Goal: Use online tool/utility: Use online tool/utility

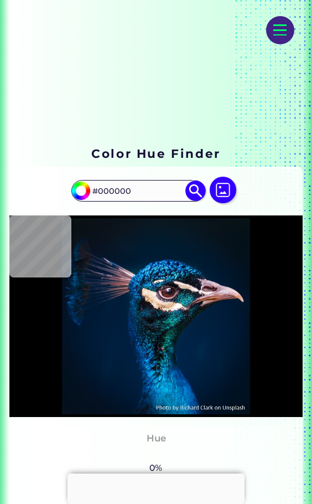
scroll to position [55, 0]
type input "#011224"
type input "#001428"
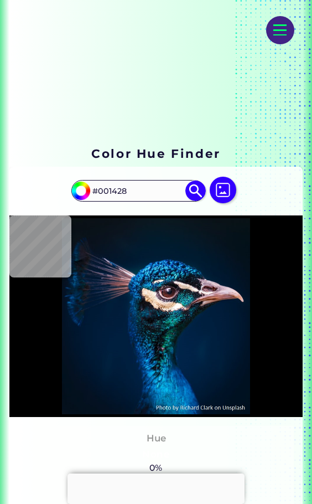
type input "#01192d"
type input "#01192D"
type input "#695b60"
type input "#695B60"
type input "#00182e"
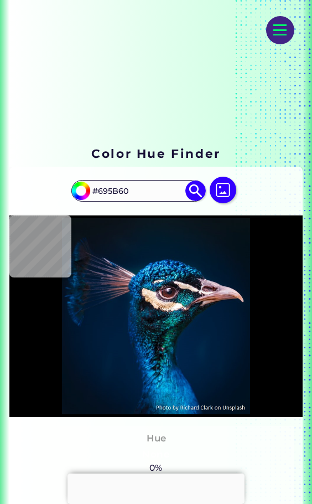
type input "#00182E"
type input "#00162d"
type input "#00162D"
type input "#01172f"
type input "#01172F"
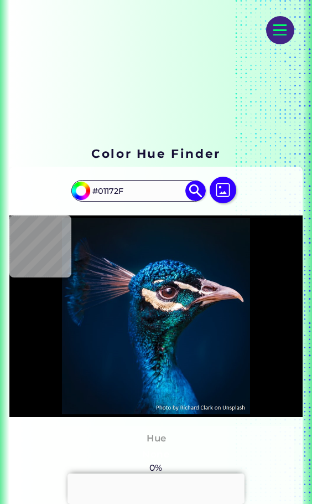
type input "#001832"
type input "#001932"
type input "#001a35"
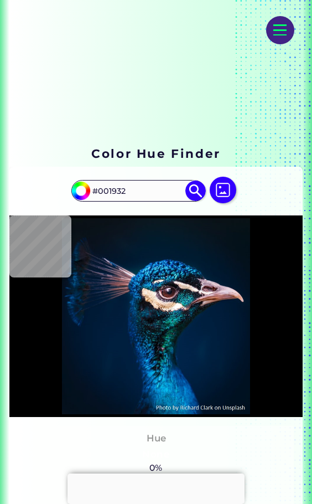
type input "#001A35"
type input "#001b36"
type input "#001B36"
type input "#001b38"
type input "#001B38"
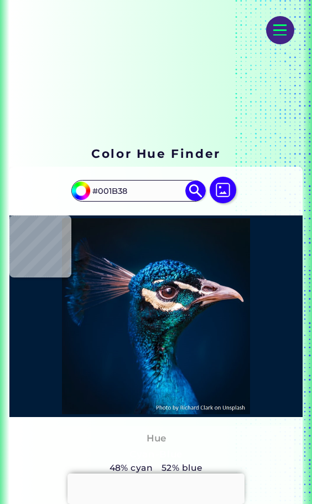
type input "#001c39"
type input "#001C39"
type input "#001e3a"
type input "#001E3A"
type input "#001d3b"
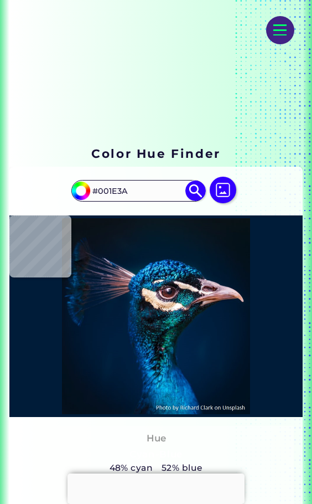
type input "#001D3B"
type input "#001e3a"
type input "#001E3A"
type input "#001c3a"
type input "#001C3A"
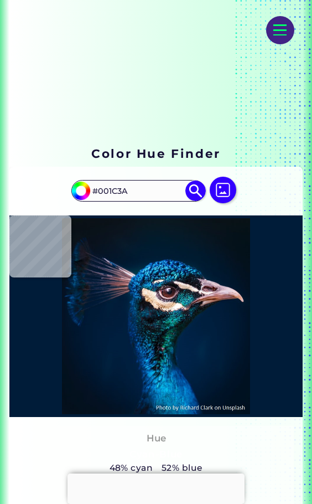
type input "#001d3d"
type input "#001D3D"
type input "#011d3c"
type input "#011D3C"
type input "#001d3c"
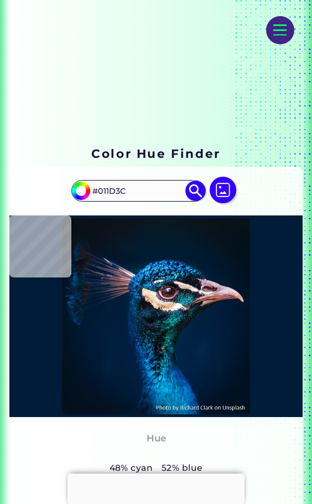
type input "#001D3C"
type input "#001d3b"
type input "#001D3B"
type input "#011e3e"
type input "#011E3E"
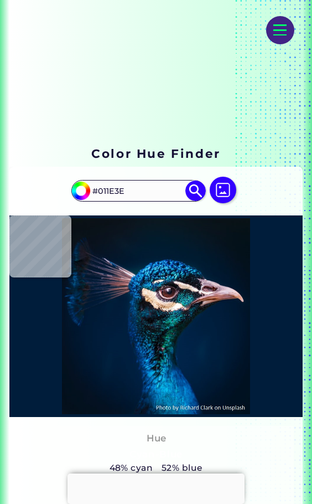
type input "#001f3e"
type input "#001F3E"
type input "#001e3e"
type input "#001E3E"
type input "#001f3e"
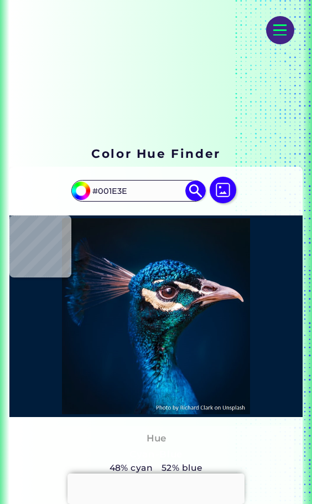
type input "#001F3E"
type input "#001e3e"
type input "#001E3E"
type input "#001e3d"
type input "#001E3D"
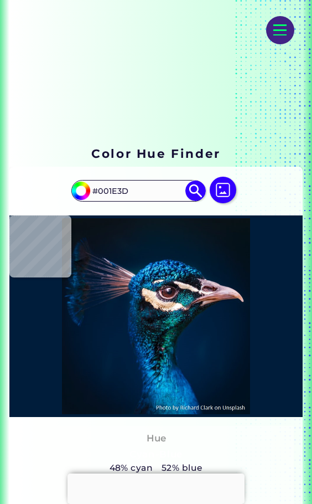
type input "#00213d"
type input "#00213D"
type input "#001f47"
type input "#001F47"
type input "#002c5b"
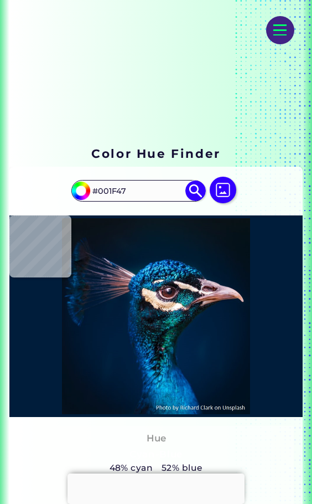
type input "#002C5B"
type input "#00478d"
type input "#00478D"
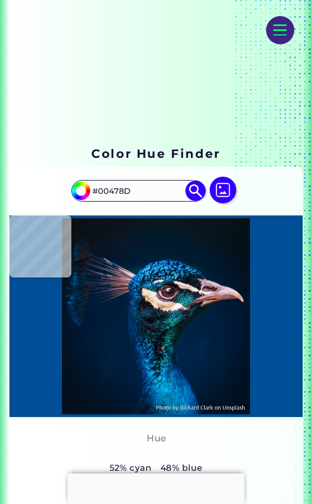
type input "#004e95"
type input "#004E95"
type input "#004c9a"
type input "#004C9A"
type input "#0258a5"
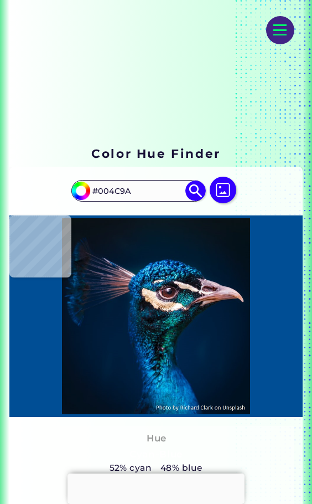
type input "#0258A5"
type input "#004e99"
type input "#004E99"
type input "#004996"
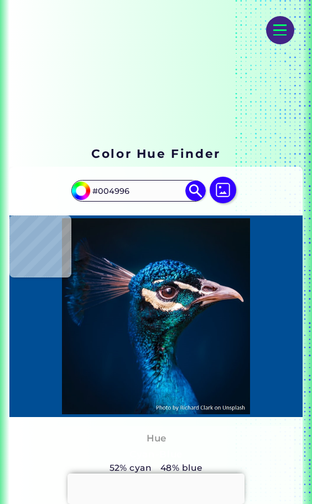
type input "#0355a3"
type input "#0355A3"
type input "#02549d"
type input "#02549D"
type input "#0155a5"
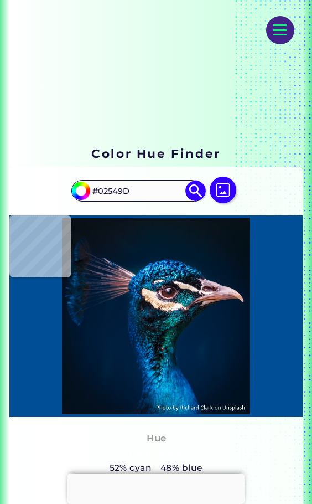
type input "#0155A5"
type input "#0153a0"
type input "#0153A0"
type input "#02509a"
type input "#02509A"
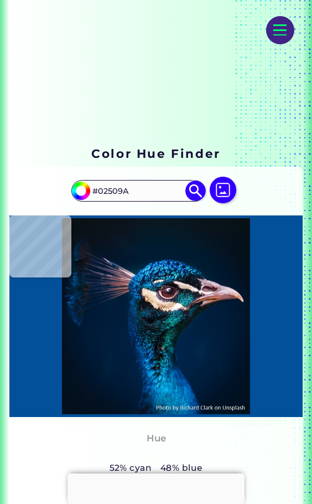
type input "#014e99"
type input "#014E99"
type input "#00539c"
type input "#00539C"
type input "#0355a1"
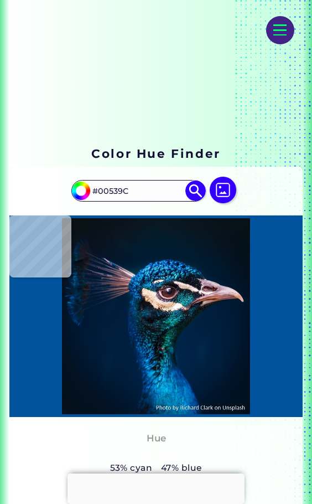
type input "#0355A1"
type input "#015aa2"
type input "#015AA2"
type input "#015ca2"
type input "#015CA2"
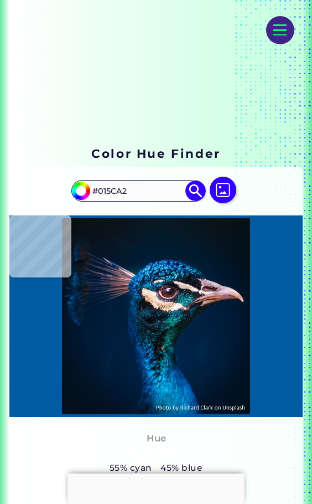
type input "#035ea5"
type input "#035EA5"
type input "#0469ad"
type input "#[DATE]"
type input "#0069a7"
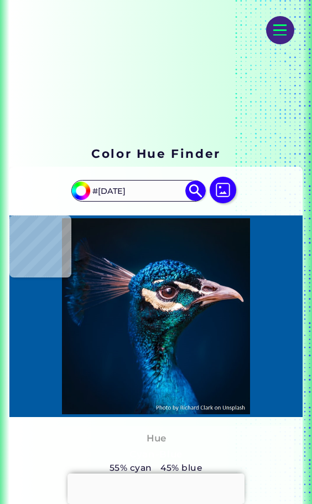
type input "#0069A7"
type input "#0075b4"
type input "#0075B4"
type input "#0082c0"
type input "#0082C0"
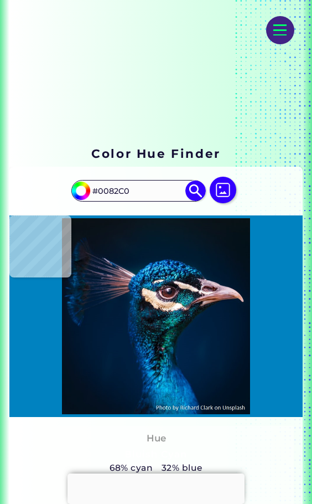
type input "#08a1d2"
type input "#08A1D2"
type input "#078bbe"
type input "#078BBE"
type input "#0067a0"
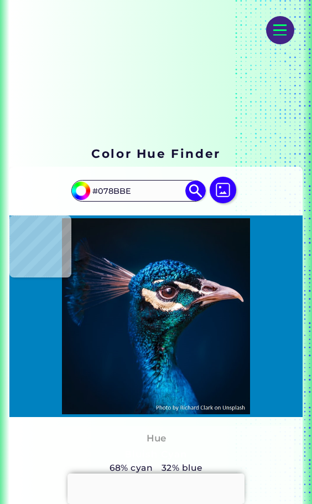
type input "#0067A0"
type input "#0680b8"
type input "#0680B8"
type input "#027cb7"
type input "#027CB7"
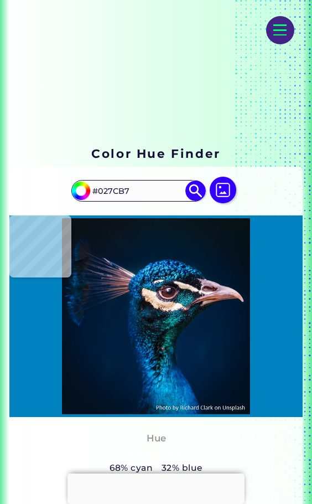
type input "#0066ad"
type input "#[DATE]"
type input "#0b7dc4"
type input "#0B7DC4"
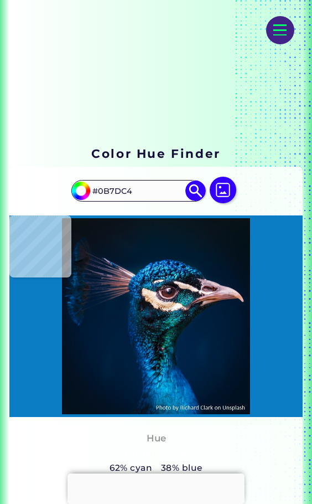
type input "#007cbc"
type input "#007CBC"
type input "#058dcc"
type input "#058DCC"
type input "#007ebd"
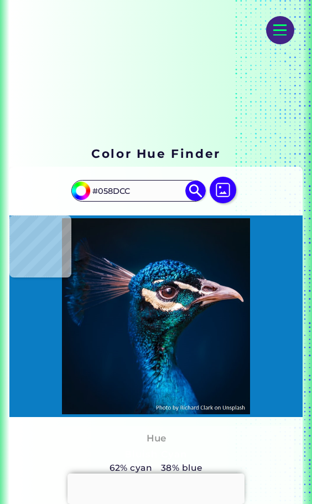
type input "#007EBD"
type input "#0679b7"
type input "#0679B7"
type input "#0272af"
type input "#0272AF"
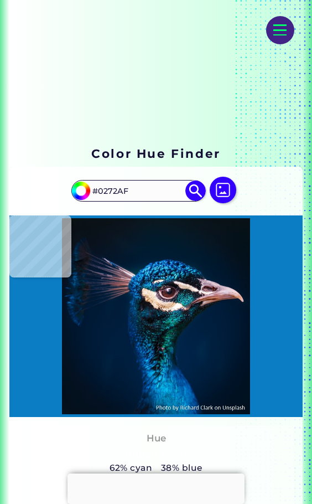
type input "#0870b2"
type input "#0870B2"
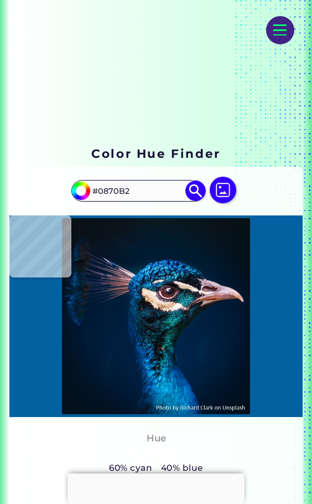
type input "#0161a1"
type input "#0161A1"
type input "#0566a3"
type input "#0566A3"
type input "#01609c"
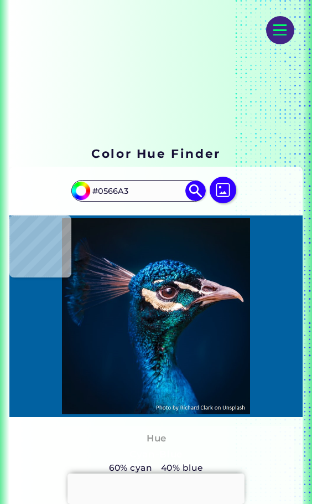
type input "#01609C"
type input "#005b99"
type input "#005B99"
type input "#03609f"
type input "#03609F"
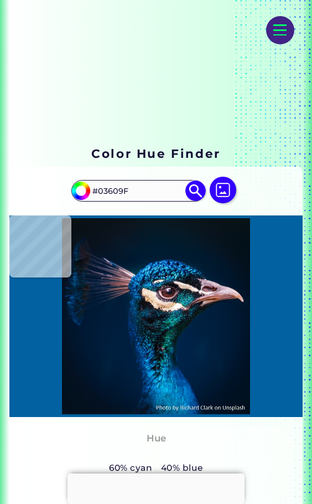
type input "#0275b5"
type input "#0275B5"
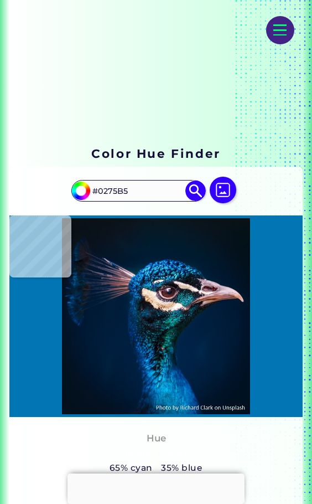
type input "#057bb7"
type input "#057BB7"
type input "#005a99"
type input "#005A99"
type input "#035999"
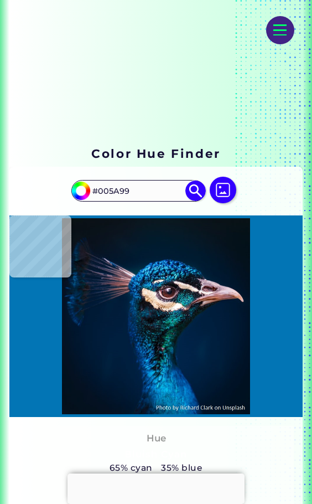
type input "#035999"
type input "#005c9b"
type input "#005C9B"
type input "#0475b0"
type input "#0475B0"
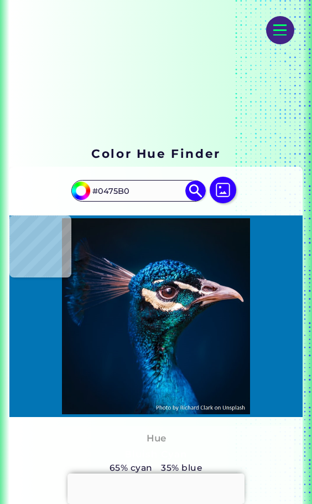
type input "#0278b5"
type input "#0278B5"
type input "#0c7cbf"
type input "#0C7CBF"
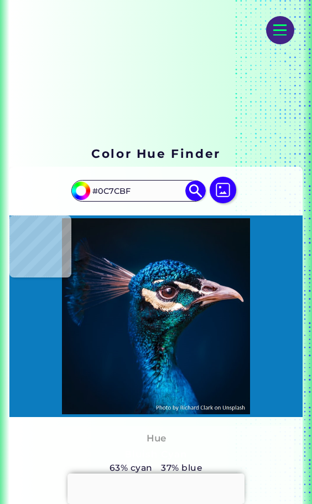
type input "#087ec1"
type input "#087EC1"
type input "#017cba"
type input "#017CBA"
type input "#007ab2"
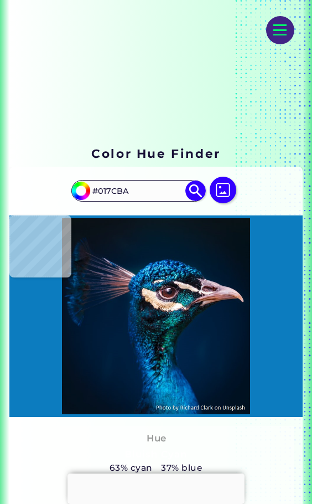
type input "#007AB2"
type input "#0883b7"
type input "#0883B7"
type input "#098fc4"
type input "#098FC4"
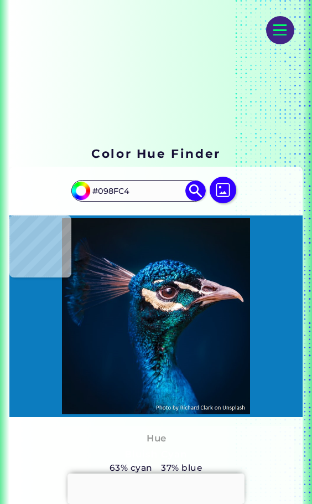
type input "#0082ba"
type input "#0082BA"
type input "#0382bc"
type input "#[DATE]"
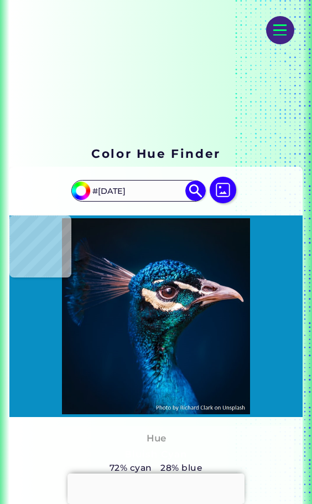
type input "#098fc4"
type input "#098FC4"
type input "#0491c4"
type input "#0491C4"
type input "#049cce"
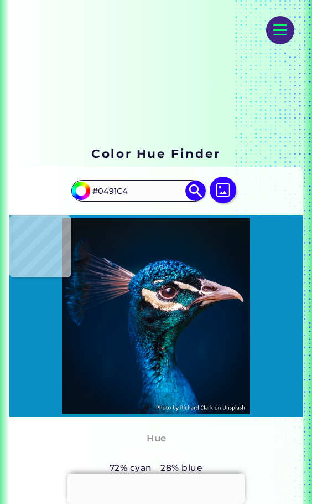
type input "#049CCE"
type input "#0895cf"
type input "#0895CF"
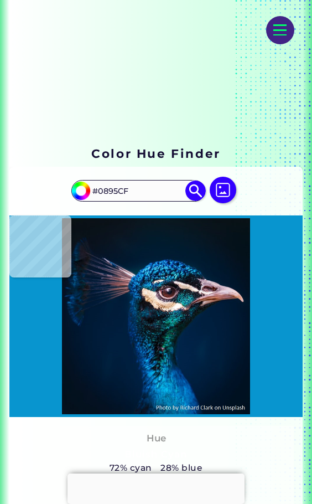
type input "#04a4d5"
type input "#04A4D5"
type input "#09b3dc"
type input "#09B3DC"
type input "#02a3cd"
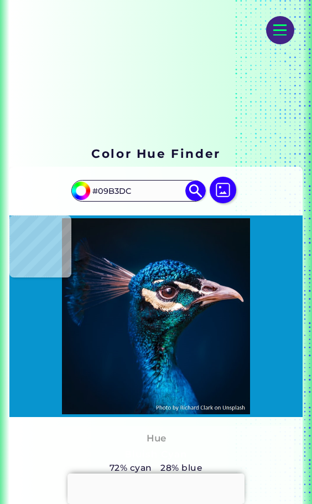
type input "#02A3CD"
type input "#007eb5"
type input "#007EB5"
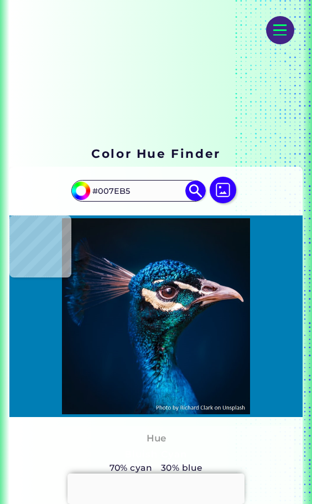
type input "#006aa7"
type input "#006AA7"
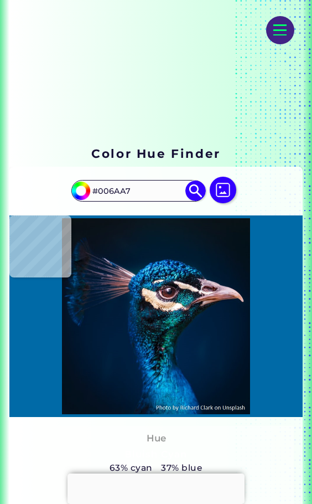
type input "#0082ba"
type input "#0082BA"
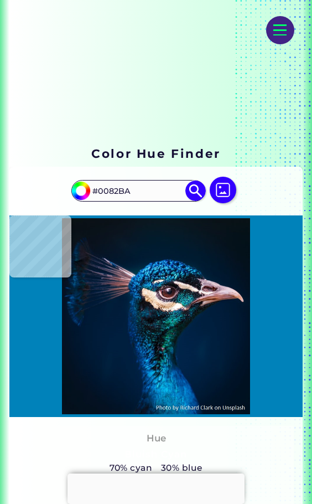
type input "#098fc4"
type input "#098FC4"
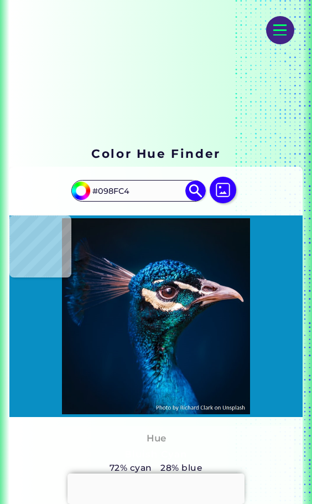
type input "#0082ba"
type input "#0082BA"
type input "#006aa7"
type input "#006AA7"
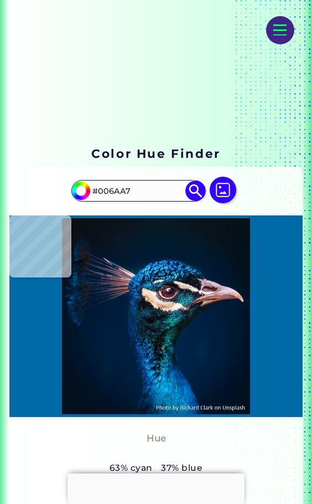
type input "#0382bc"
type input "#[DATE]"
type input "#0479bc"
type input "#[DATE]"
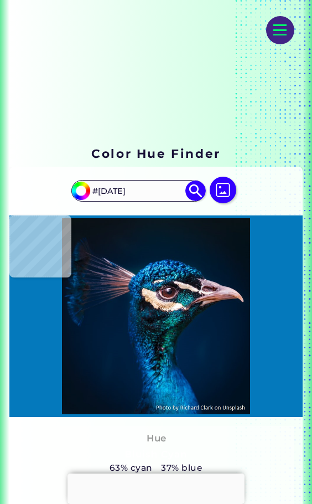
click at [178, 389] on img at bounding box center [156, 316] width 288 height 196
click at [166, 389] on img at bounding box center [156, 316] width 288 height 196
type input "#09b9eb"
type input "#09B9EB"
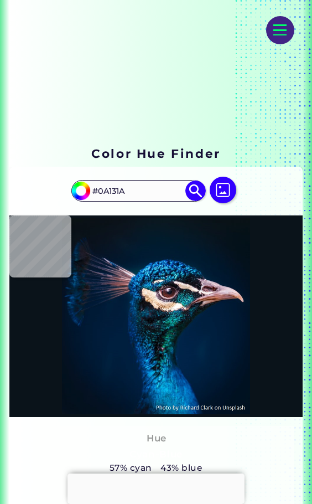
click at [229, 191] on img at bounding box center [223, 190] width 27 height 27
click at [0, 0] on input "file" at bounding box center [0, 0] width 0 height 0
